Goal: Navigation & Orientation: Find specific page/section

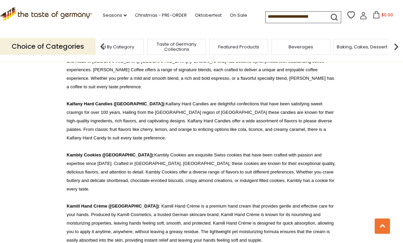
scroll to position [4291, 0]
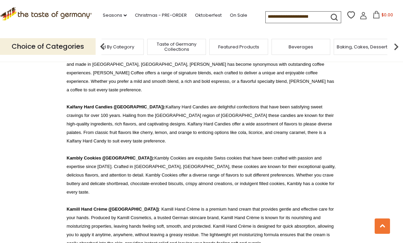
click at [397, 45] on img at bounding box center [396, 47] width 14 height 14
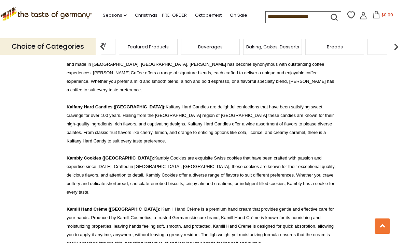
click at [394, 45] on img at bounding box center [396, 47] width 14 height 14
click at [164, 42] on div "Cookies" at bounding box center [134, 47] width 59 height 16
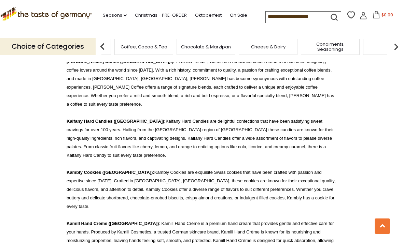
scroll to position [4276, 0]
click at [394, 44] on img at bounding box center [396, 47] width 14 height 14
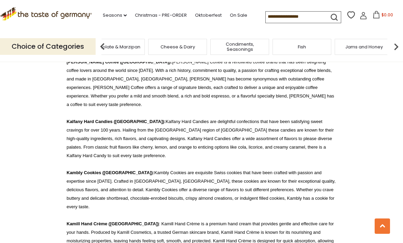
click at [398, 42] on img at bounding box center [396, 47] width 14 height 14
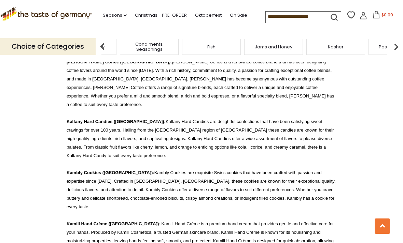
click at [399, 43] on img at bounding box center [396, 47] width 14 height 14
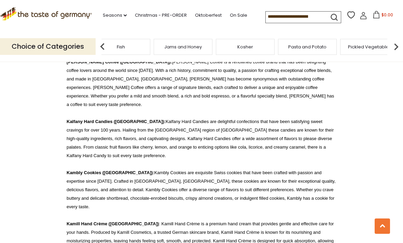
click at [401, 46] on img at bounding box center [396, 47] width 14 height 14
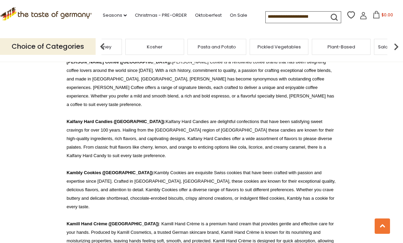
click at [400, 45] on img at bounding box center [396, 47] width 14 height 14
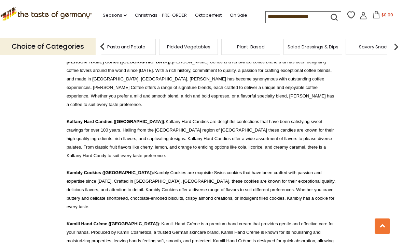
click at [398, 45] on img at bounding box center [396, 47] width 14 height 14
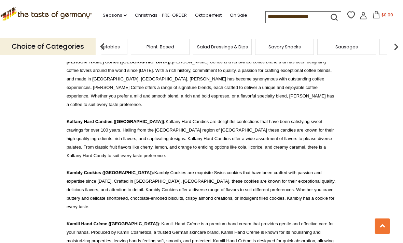
click at [398, 44] on img at bounding box center [396, 47] width 14 height 14
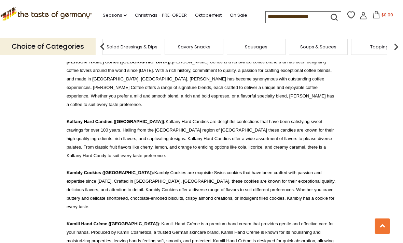
click at [397, 43] on img at bounding box center [396, 47] width 14 height 14
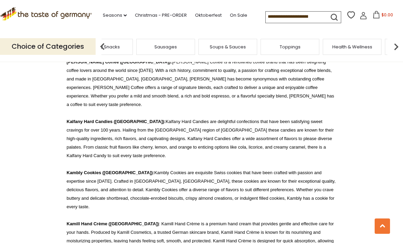
click at [397, 45] on img at bounding box center [396, 47] width 14 height 14
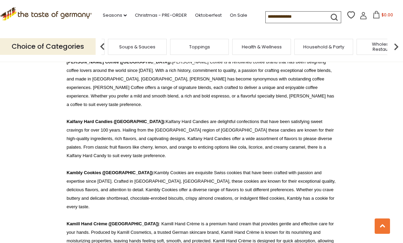
click at [399, 45] on img at bounding box center [396, 47] width 14 height 14
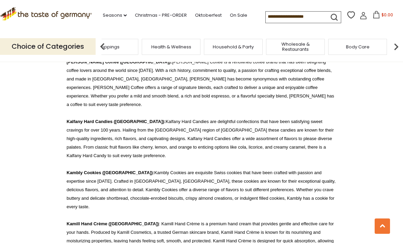
click at [395, 45] on img at bounding box center [396, 47] width 14 height 14
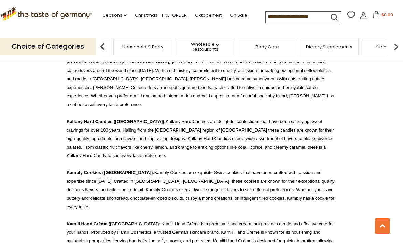
click at [396, 45] on img at bounding box center [396, 47] width 14 height 14
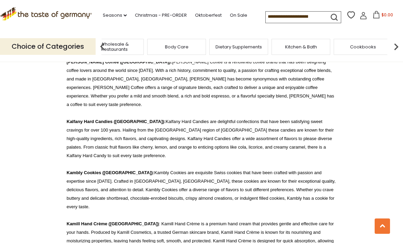
click at [100, 48] on img at bounding box center [103, 47] width 14 height 14
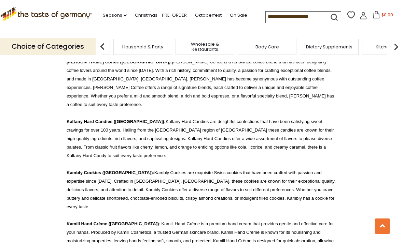
click at [393, 48] on img at bounding box center [396, 47] width 14 height 14
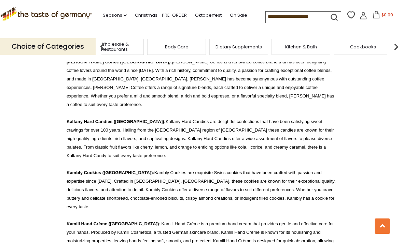
click at [96, 50] on img at bounding box center [103, 47] width 14 height 14
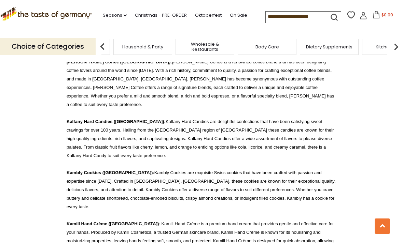
click at [96, 46] on img at bounding box center [103, 47] width 14 height 14
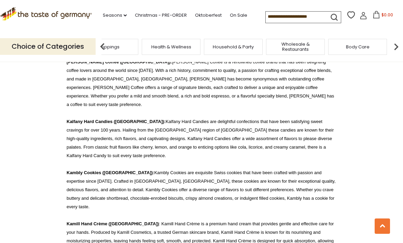
click at [94, 46] on p "Choice of Categories" at bounding box center [48, 46] width 96 height 17
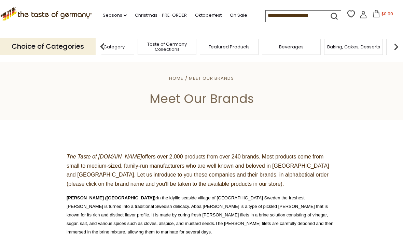
click at [396, 46] on img at bounding box center [396, 47] width 14 height 14
click at [190, 44] on div "Cookies" at bounding box center [159, 47] width 62 height 16
click at [159, 43] on div "Cereal" at bounding box center [188, 47] width 59 height 16
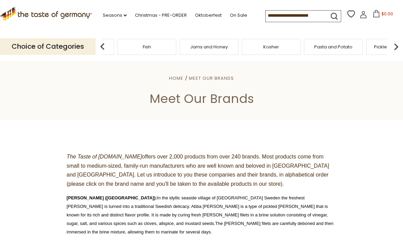
click at [176, 48] on div "Fish" at bounding box center [146, 47] width 59 height 16
